Goal: Information Seeking & Learning: Learn about a topic

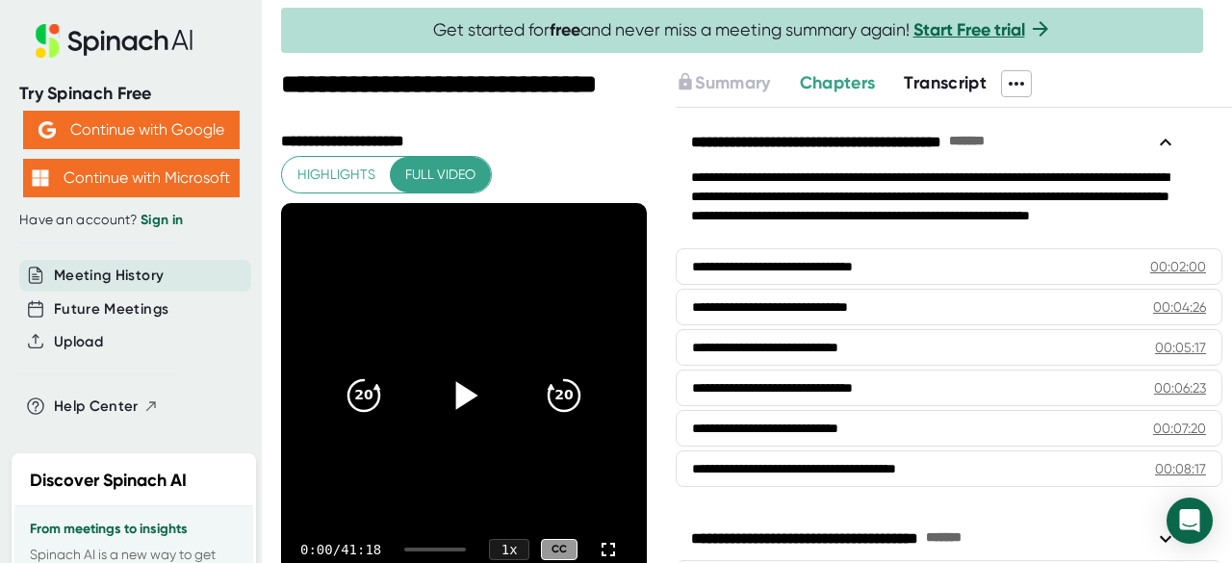
click at [459, 386] on icon at bounding box center [464, 396] width 48 height 48
